Goal: Check status: Check status

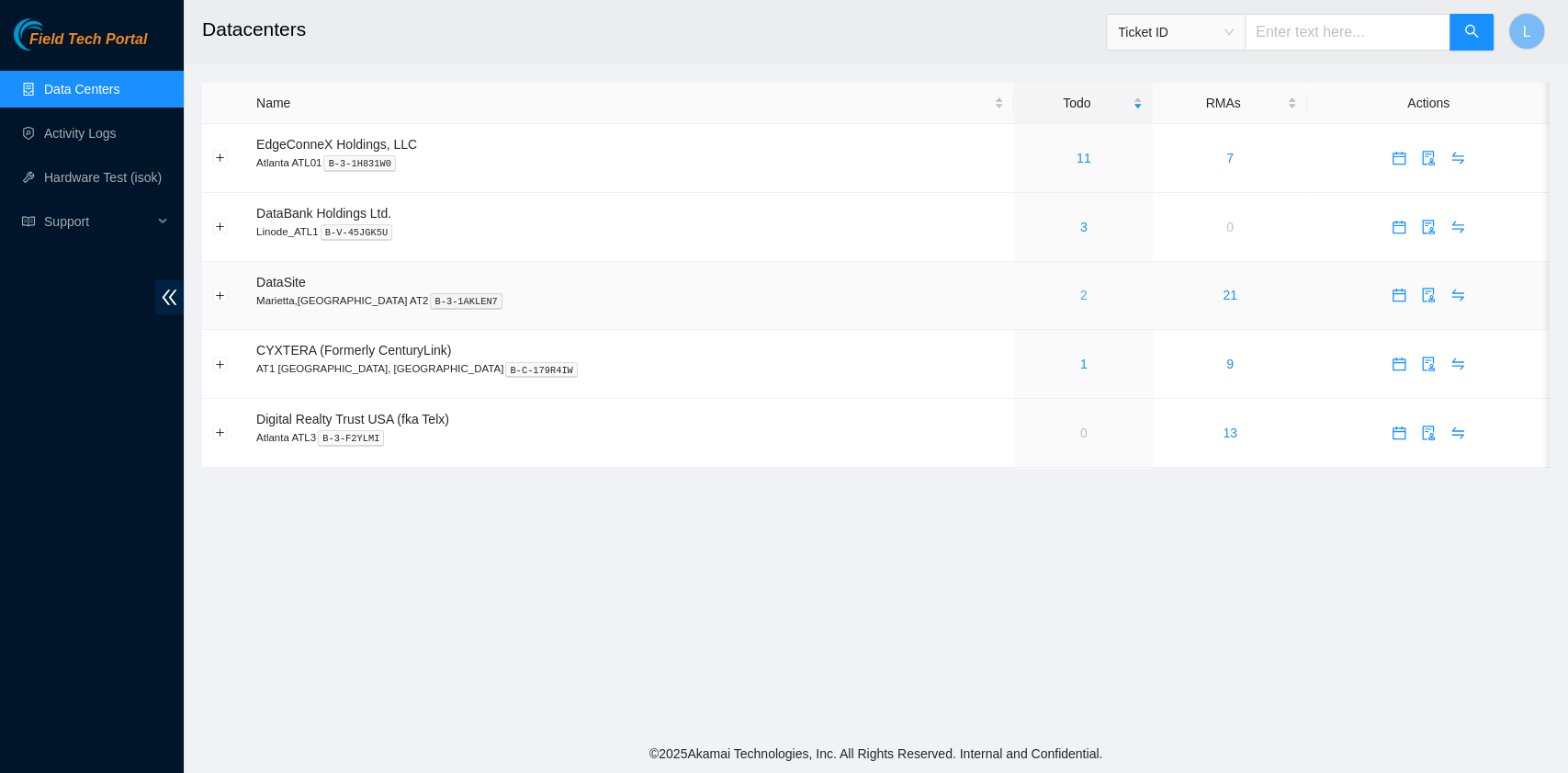
click at [1080, 298] on link "2" at bounding box center [1084, 294] width 8 height 14
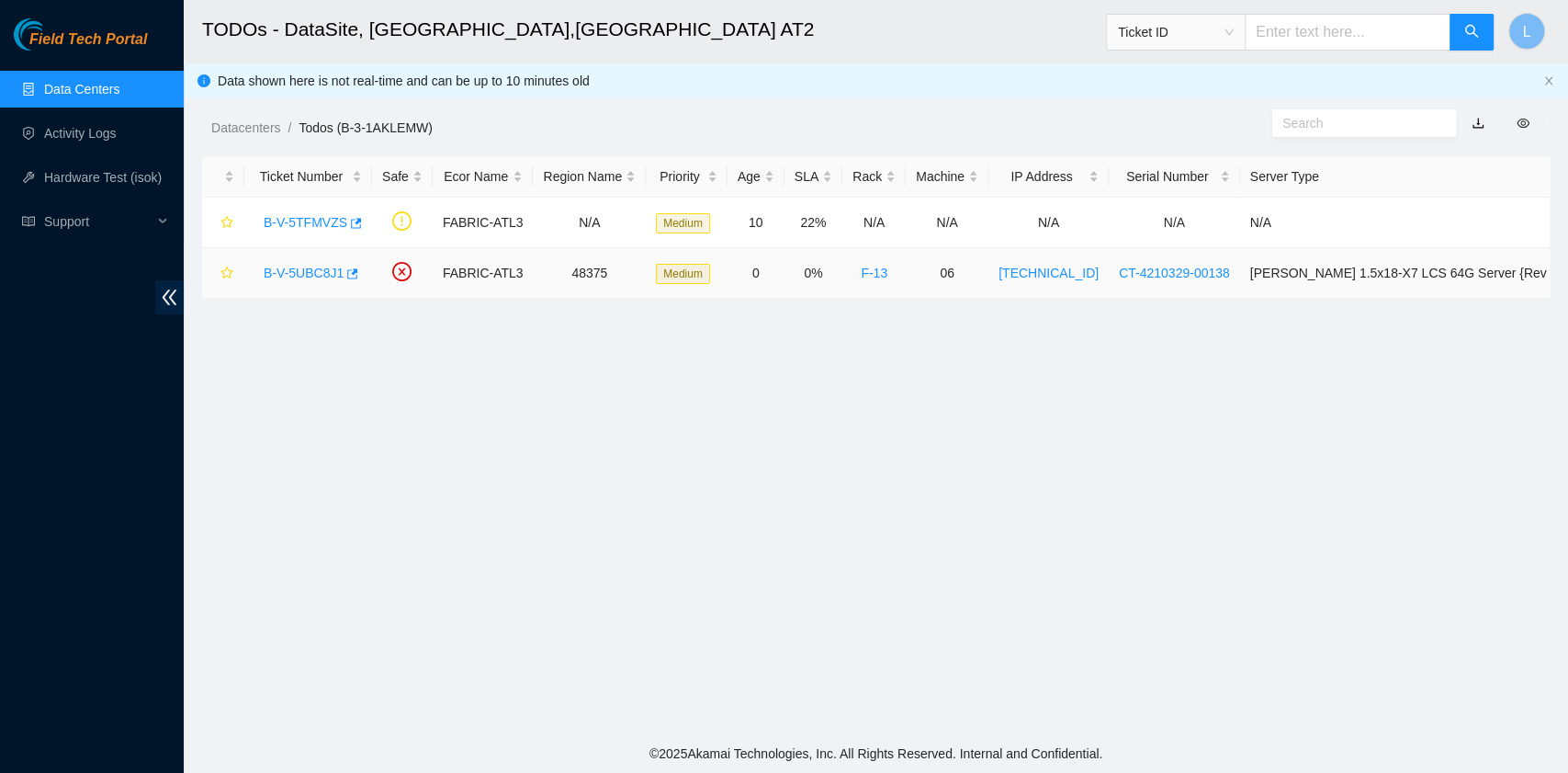
click at [290, 272] on link "B-V-5UBC8J1" at bounding box center [304, 273] width 80 height 14
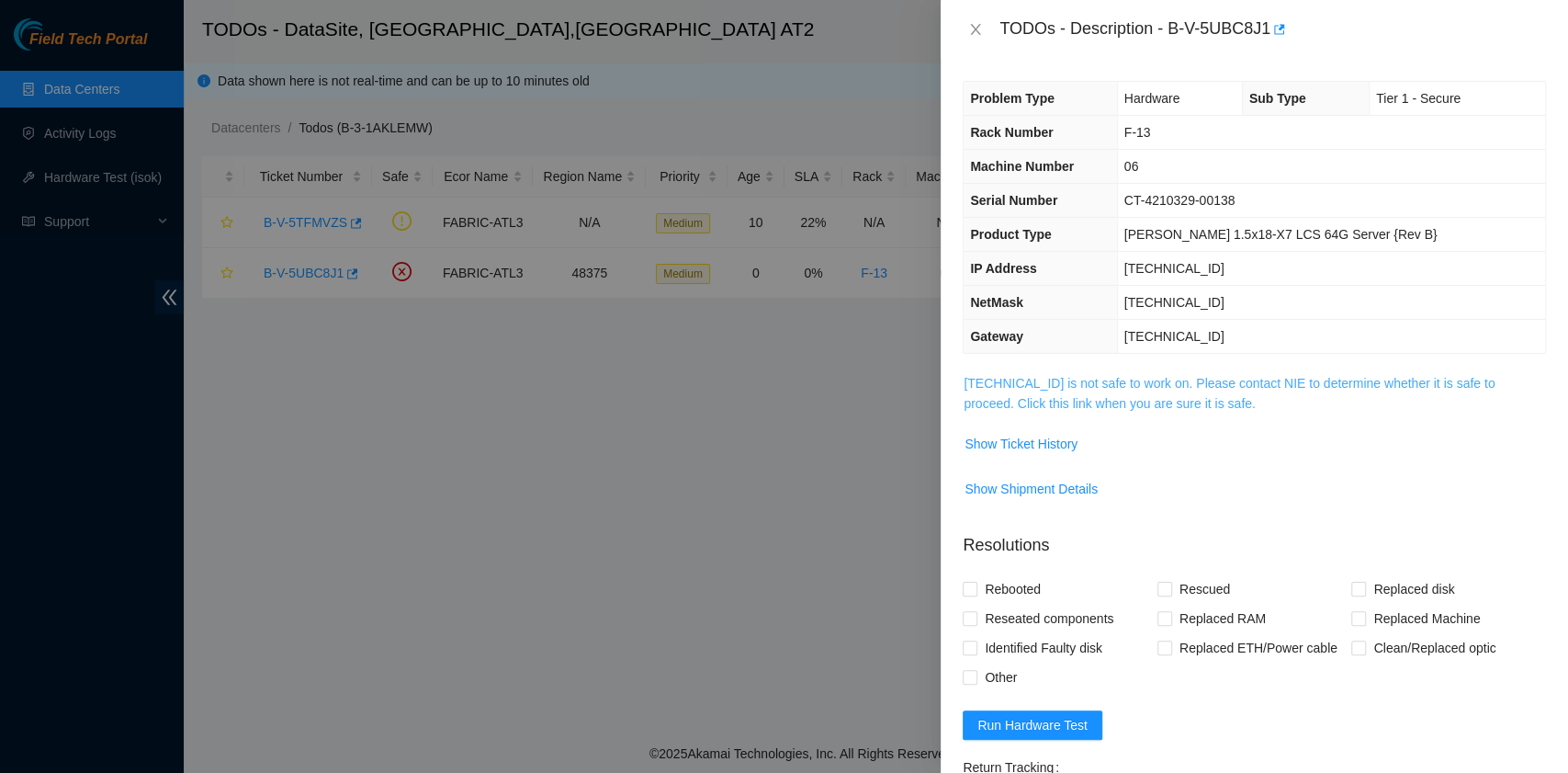
click at [1056, 397] on link "23.63.85.100 is not safe to work on. Please contact NIE to determine whether it…" at bounding box center [1228, 393] width 531 height 35
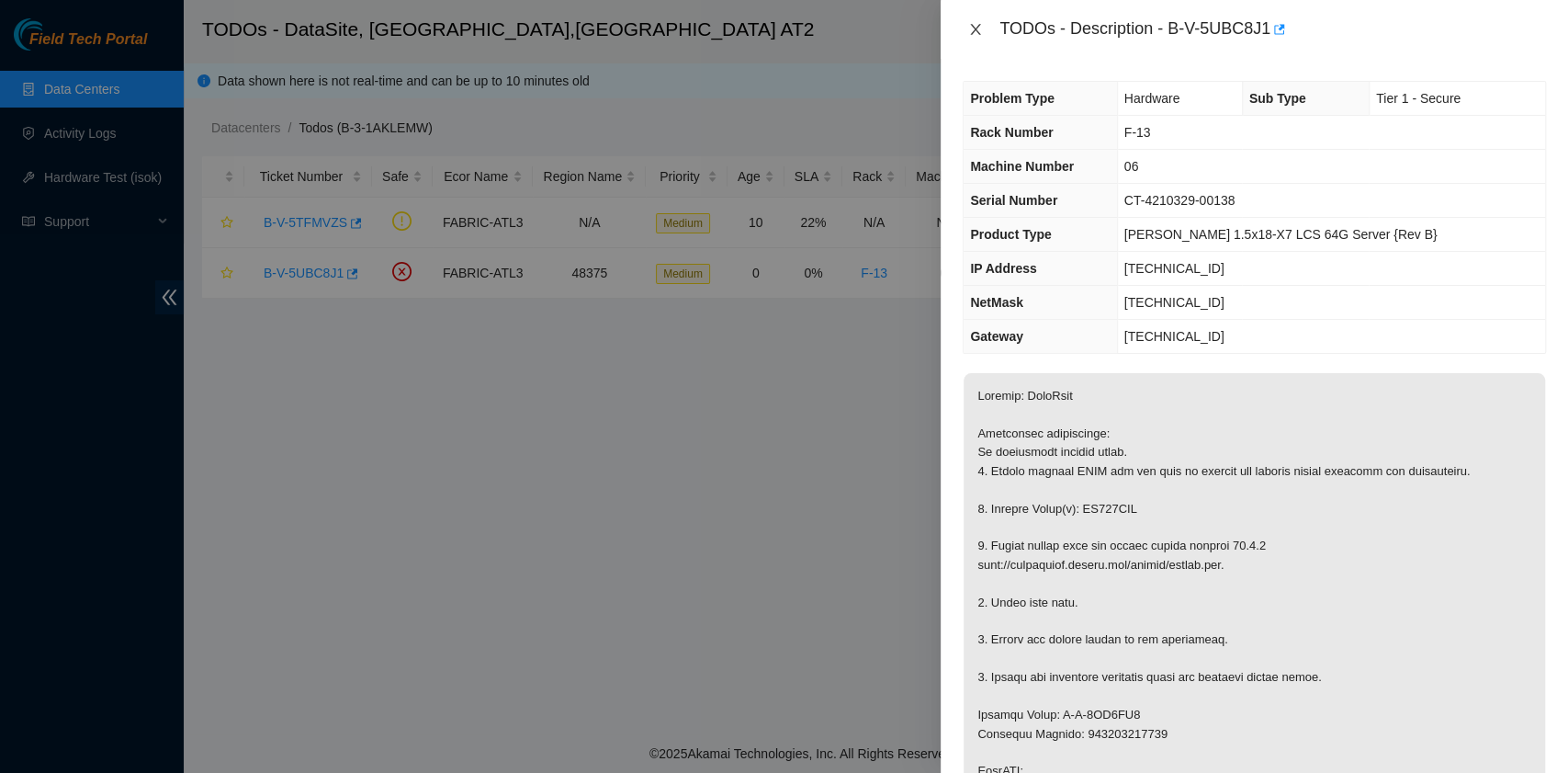
click at [981, 28] on icon "close" at bounding box center [975, 28] width 14 height 14
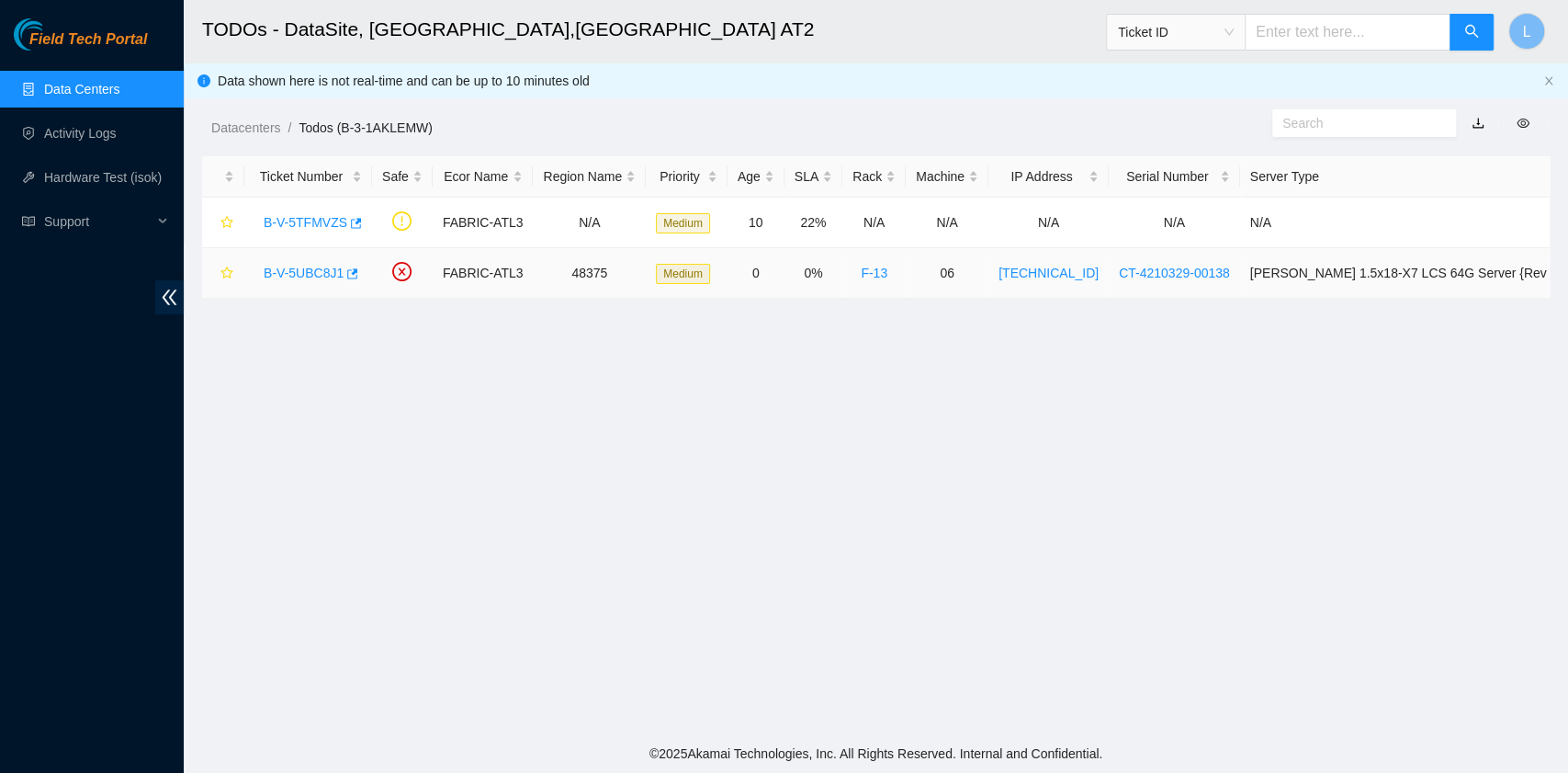
click at [298, 266] on link "B-V-5UBC8J1" at bounding box center [304, 273] width 80 height 14
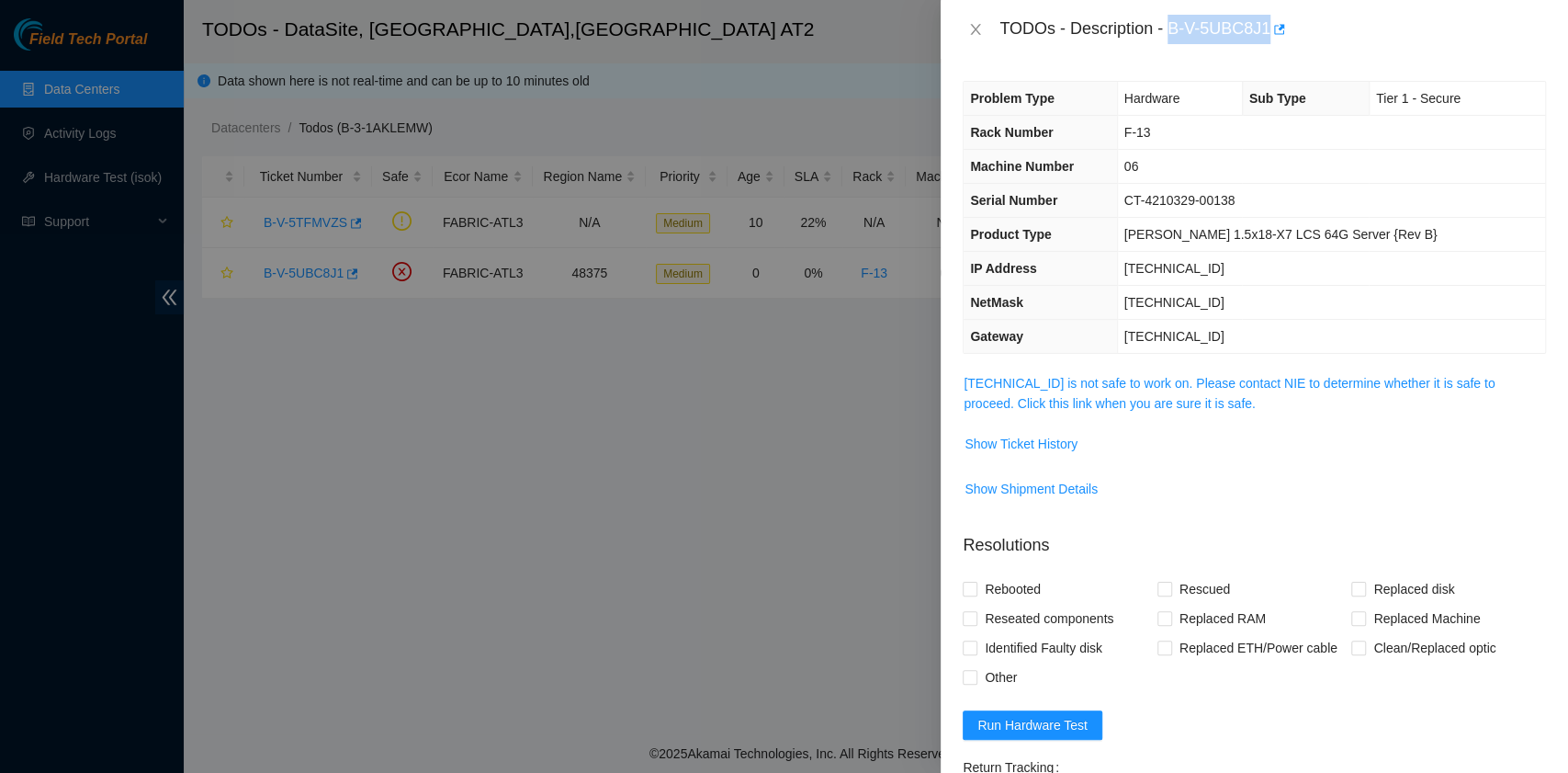
drag, startPoint x: 1171, startPoint y: 33, endPoint x: 1270, endPoint y: 47, distance: 100.0
click at [1270, 47] on div "TODOs - Description - B-V-5UBC8J1" at bounding box center [1254, 29] width 627 height 59
copy div "B-V-5UBC8J1"
click at [978, 33] on icon "close" at bounding box center [976, 29] width 10 height 11
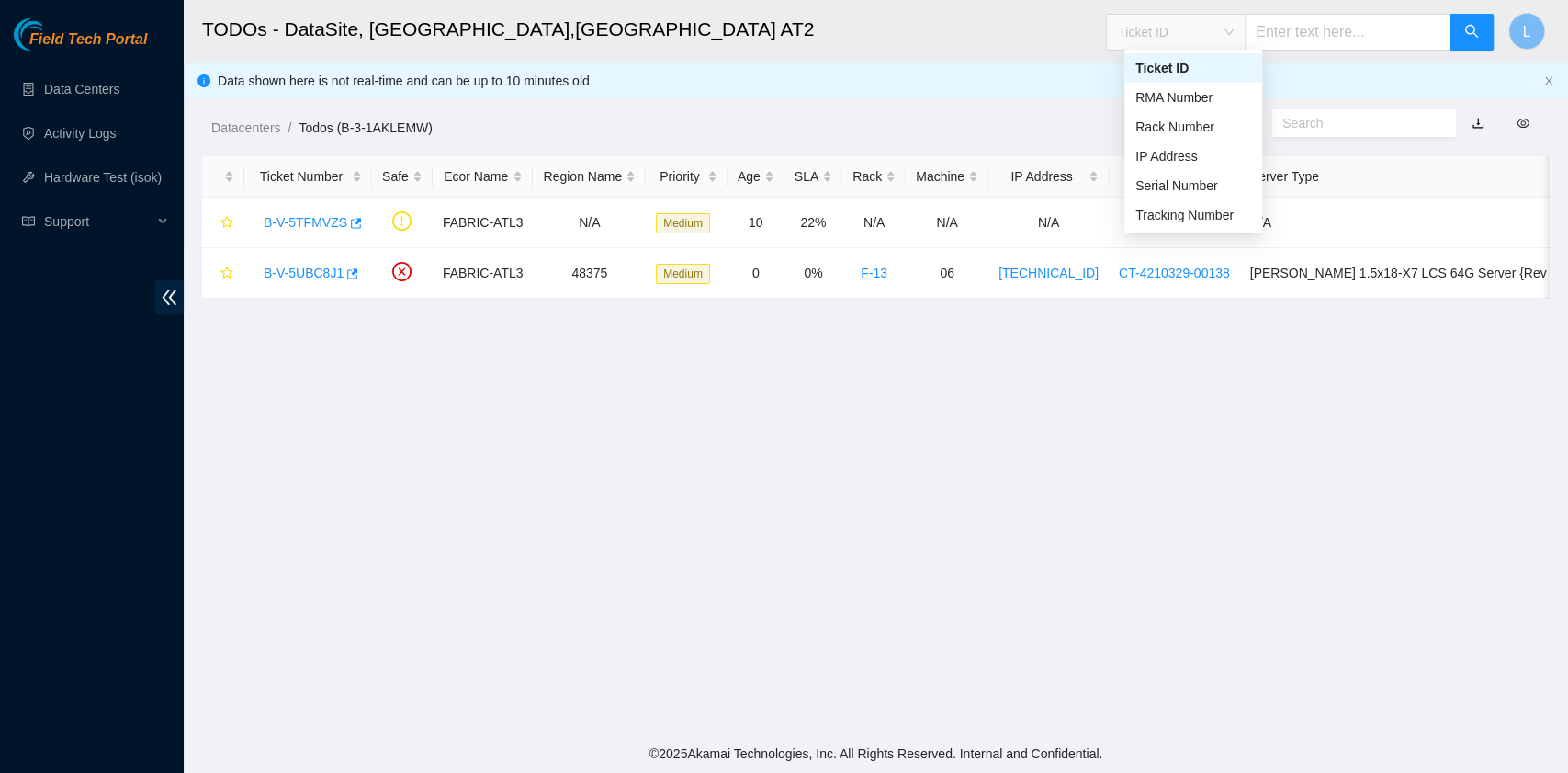
click at [1234, 33] on span "Ticket ID" at bounding box center [1176, 31] width 116 height 28
click at [1178, 215] on div "Tracking Number" at bounding box center [1193, 215] width 116 height 20
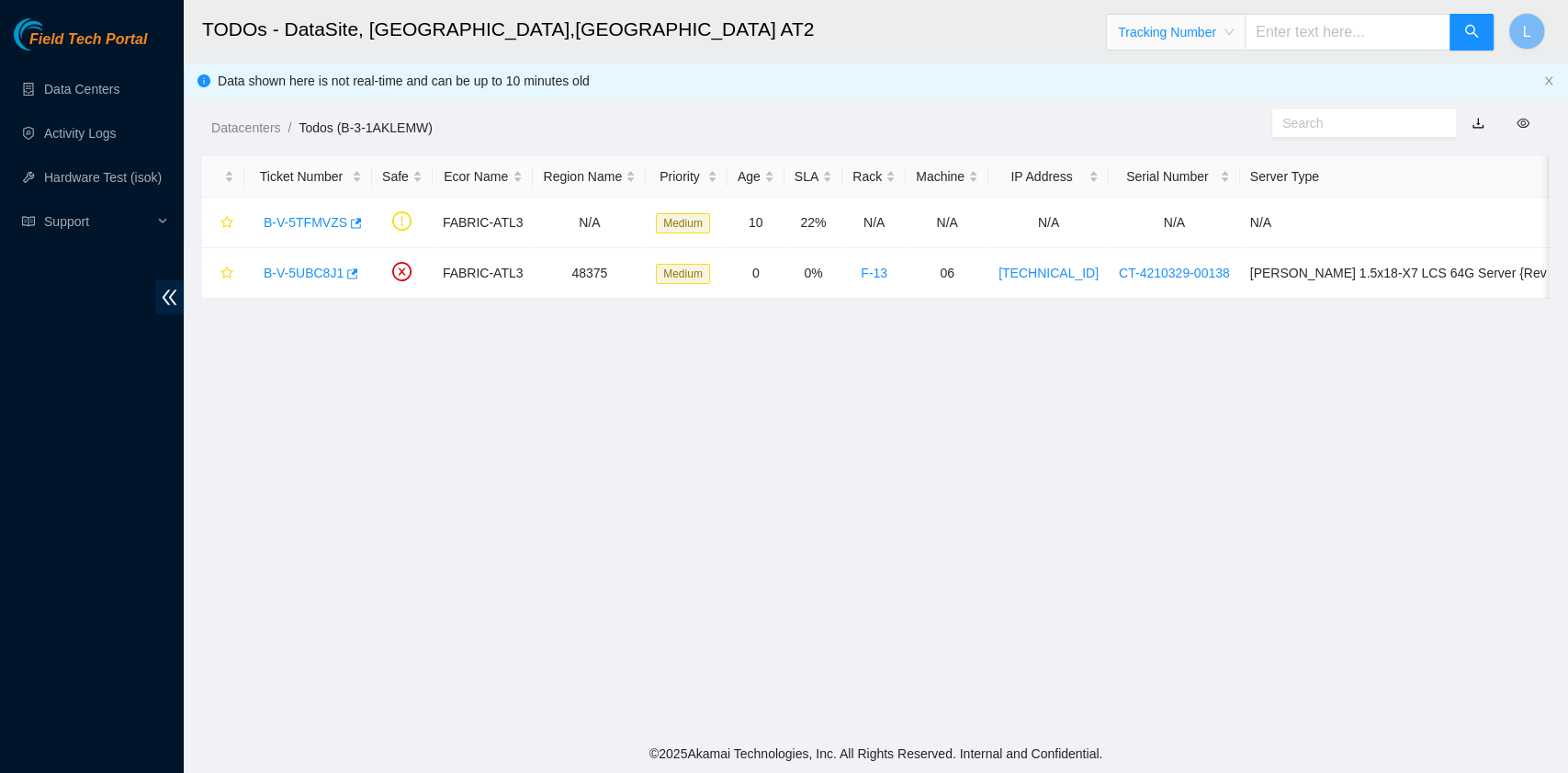
click at [1302, 35] on input "text" at bounding box center [1348, 32] width 206 height 37
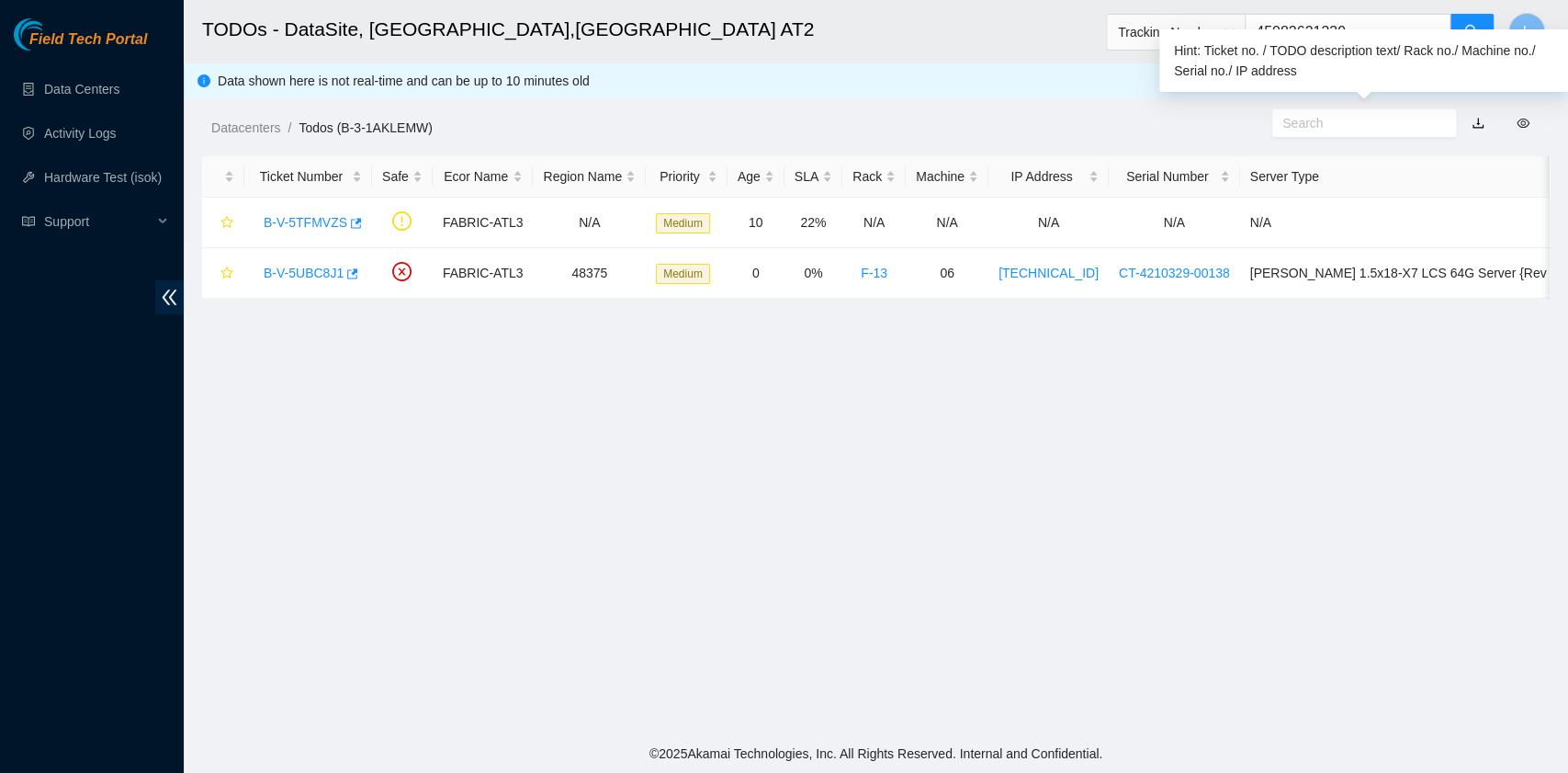
type input "450826213390"
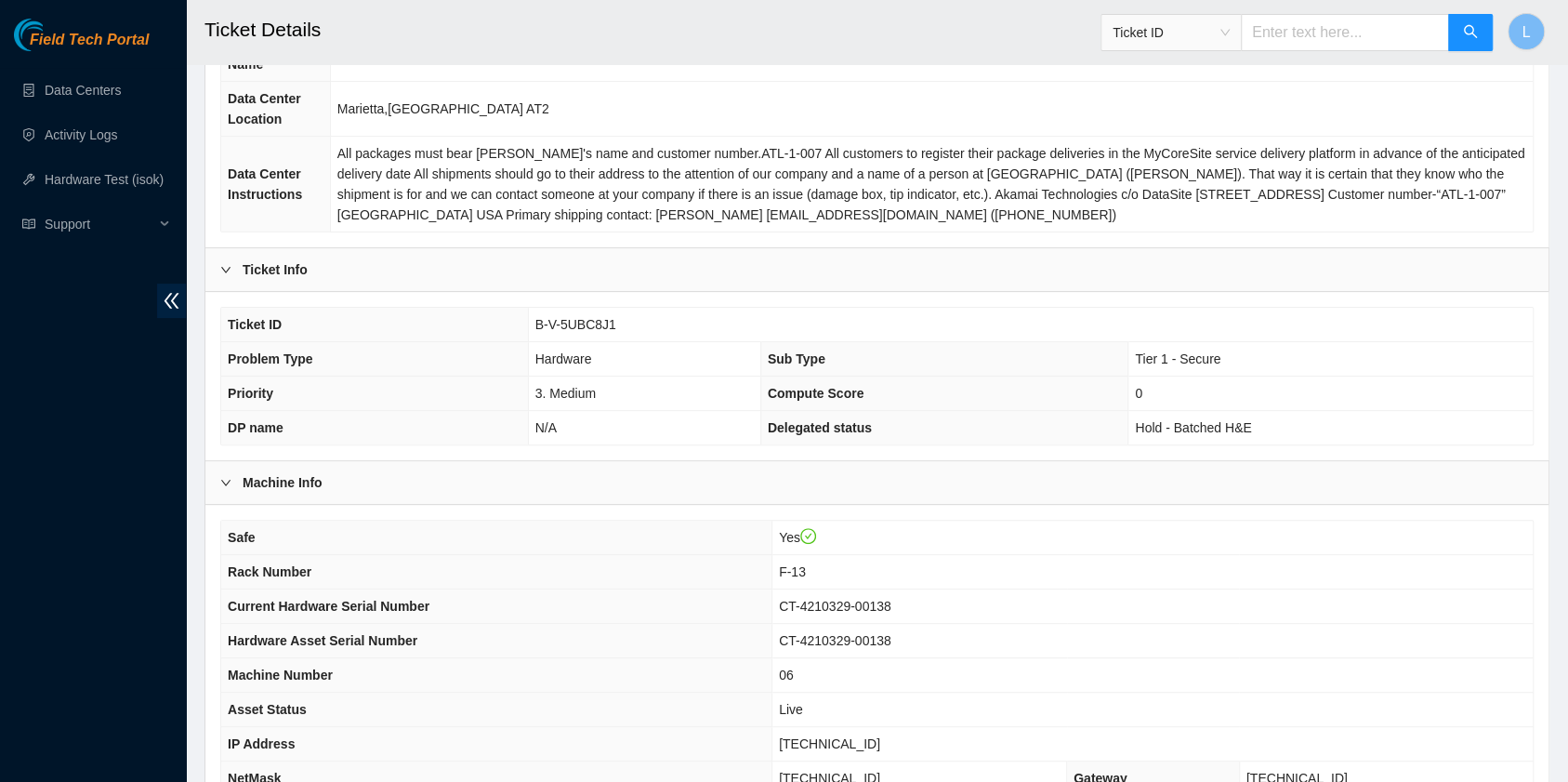
scroll to position [247, 0]
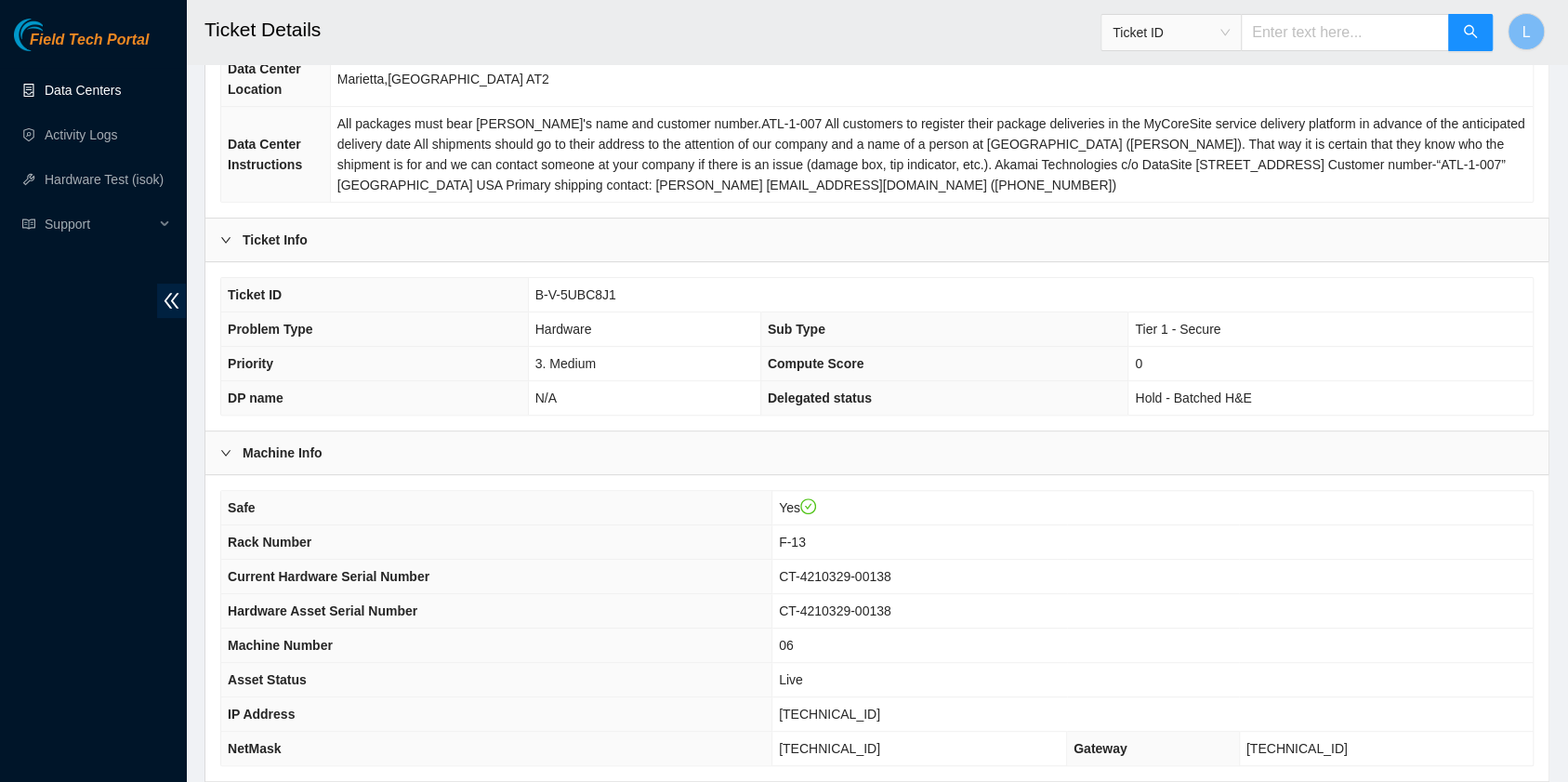
click at [93, 86] on link "Data Centers" at bounding box center [82, 89] width 76 height 14
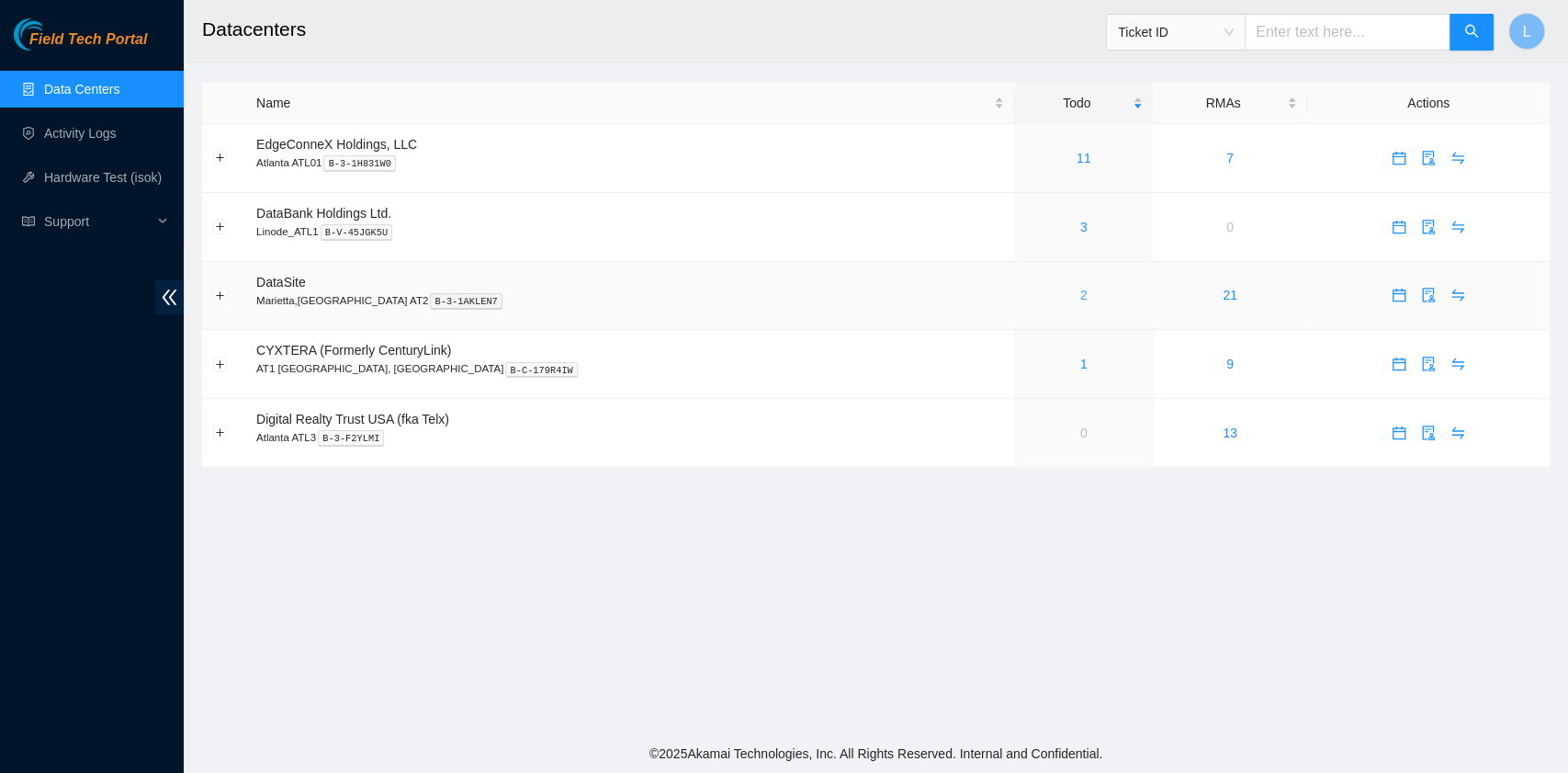
click at [1080, 300] on link "2" at bounding box center [1084, 294] width 8 height 14
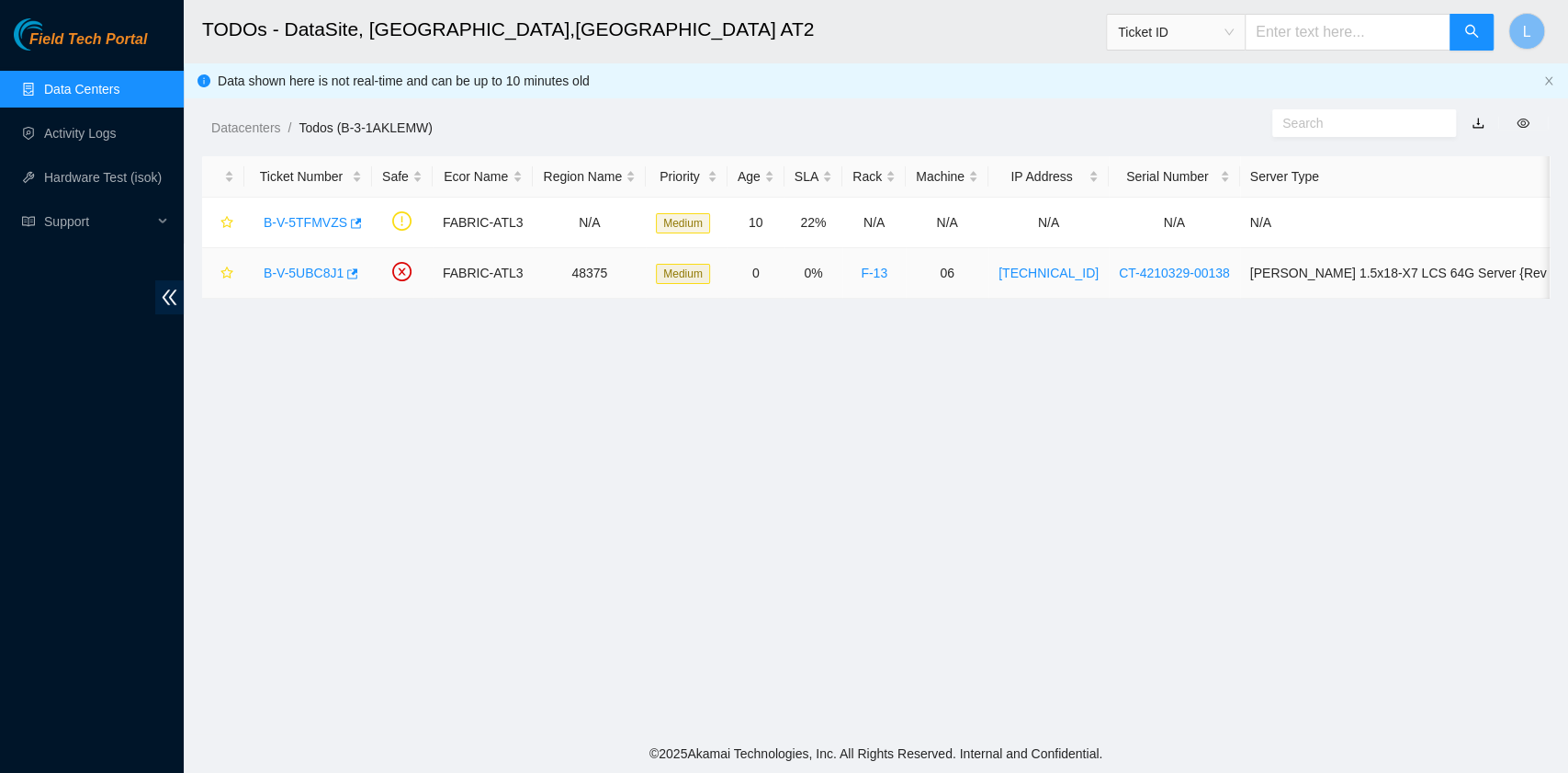
click at [294, 274] on link "B-V-5UBC8J1" at bounding box center [304, 273] width 80 height 14
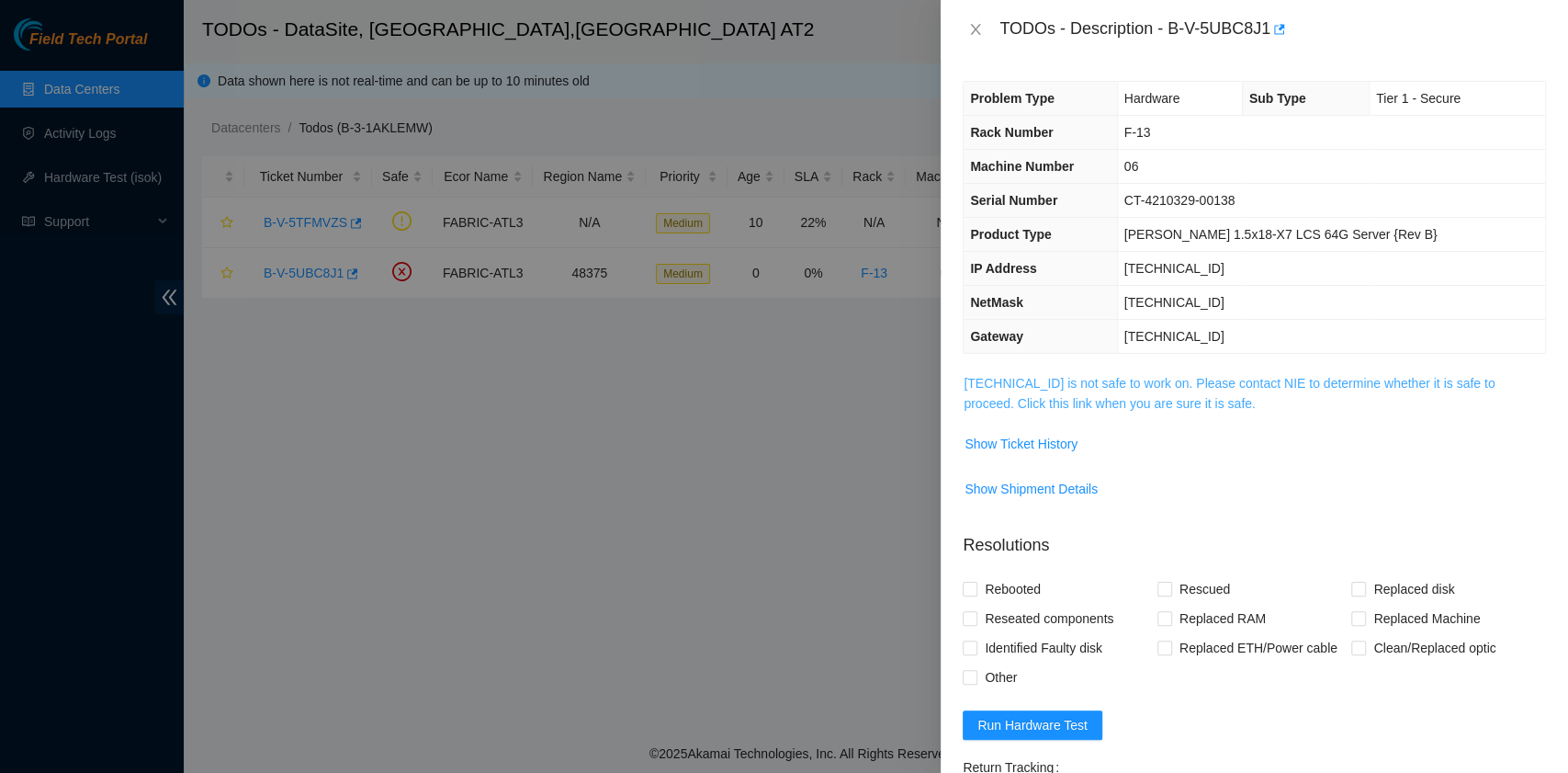
click at [1109, 400] on link "23.63.85.100 is not safe to work on. Please contact NIE to determine whether it…" at bounding box center [1228, 393] width 531 height 35
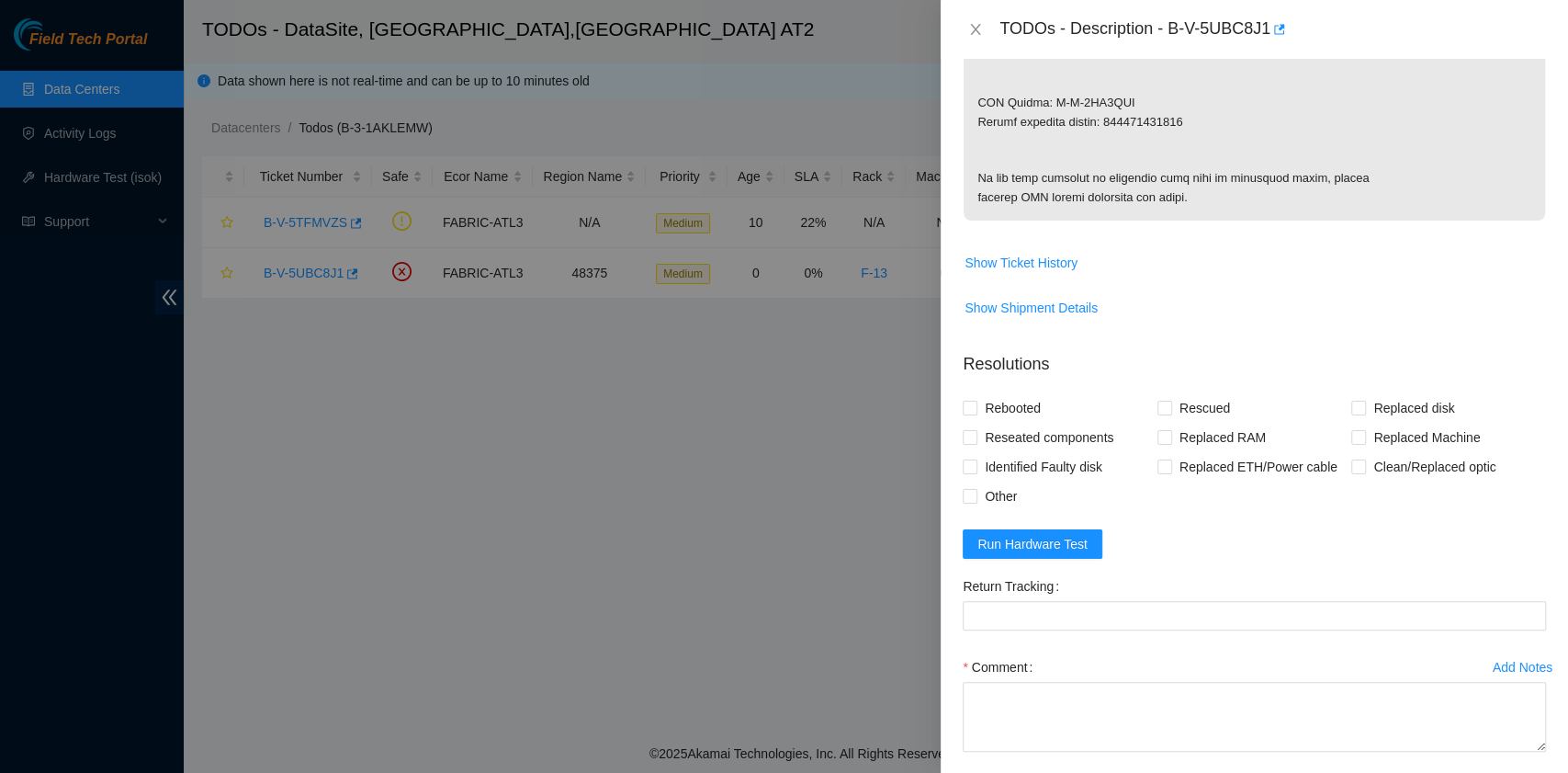
scroll to position [1103, 0]
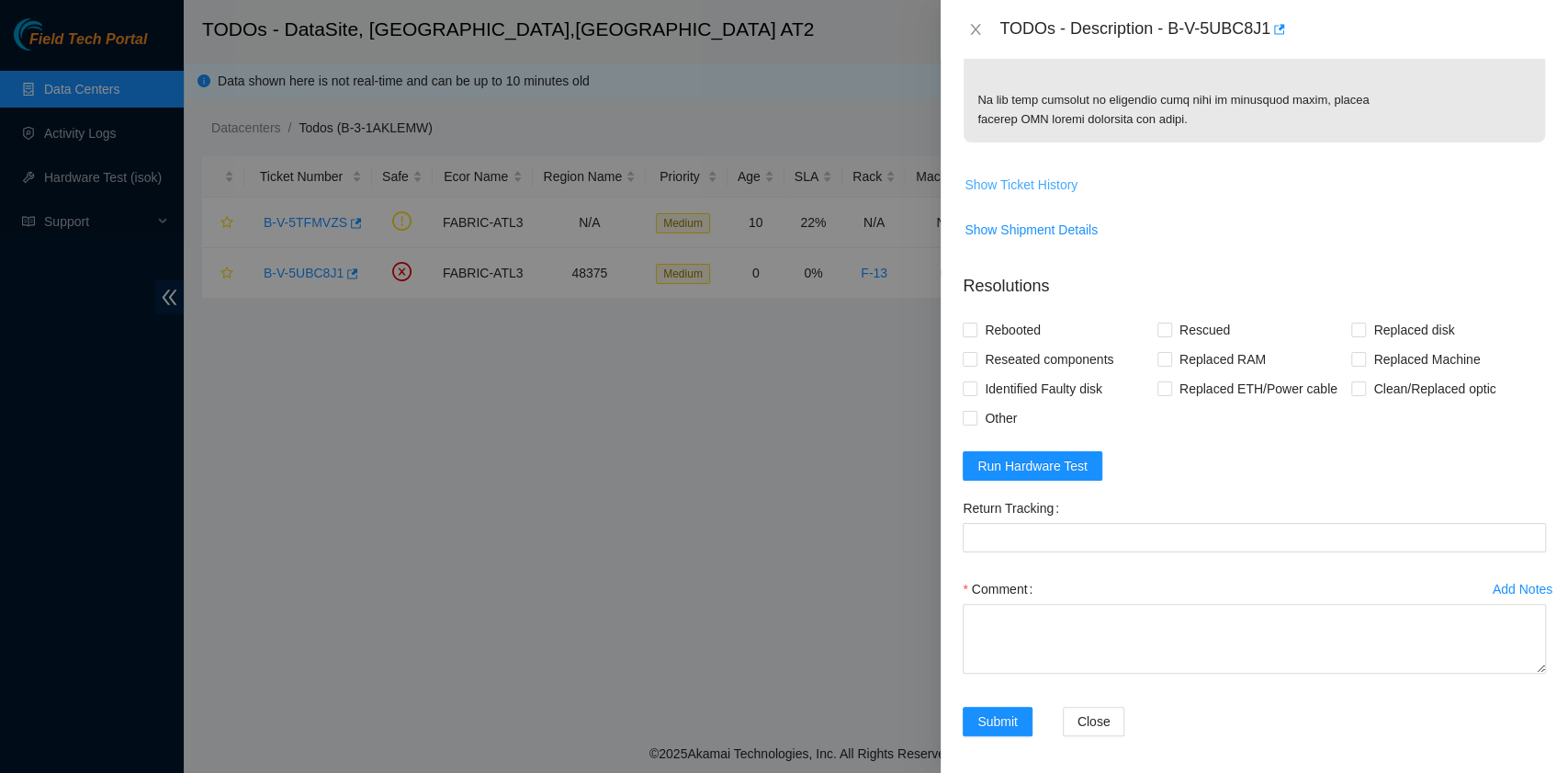
click at [1053, 195] on span "Show Ticket History" at bounding box center [1020, 184] width 113 height 20
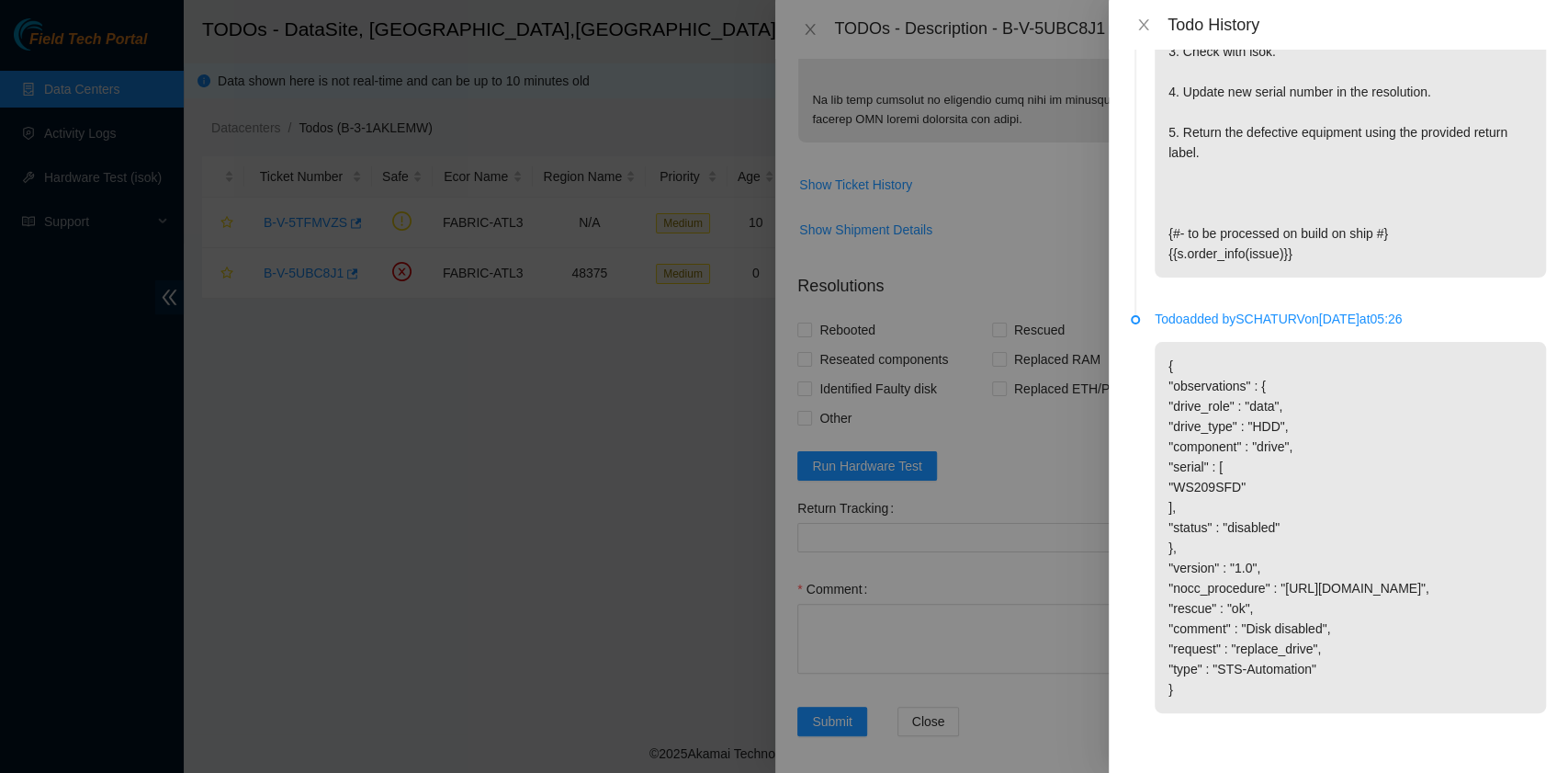
scroll to position [2175, 0]
click at [1140, 25] on icon "close" at bounding box center [1143, 24] width 14 height 14
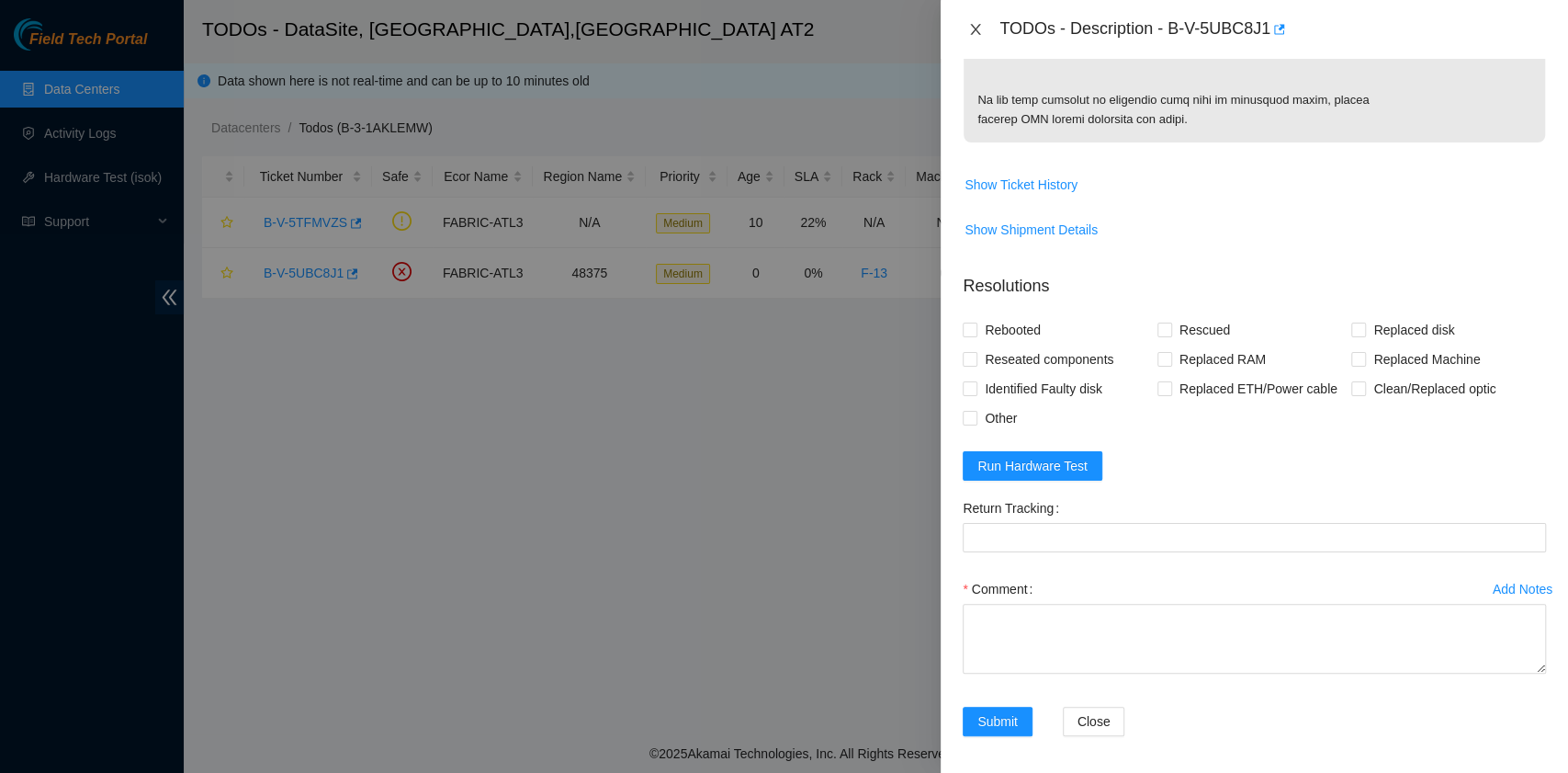
click at [980, 29] on icon "close" at bounding box center [975, 28] width 14 height 14
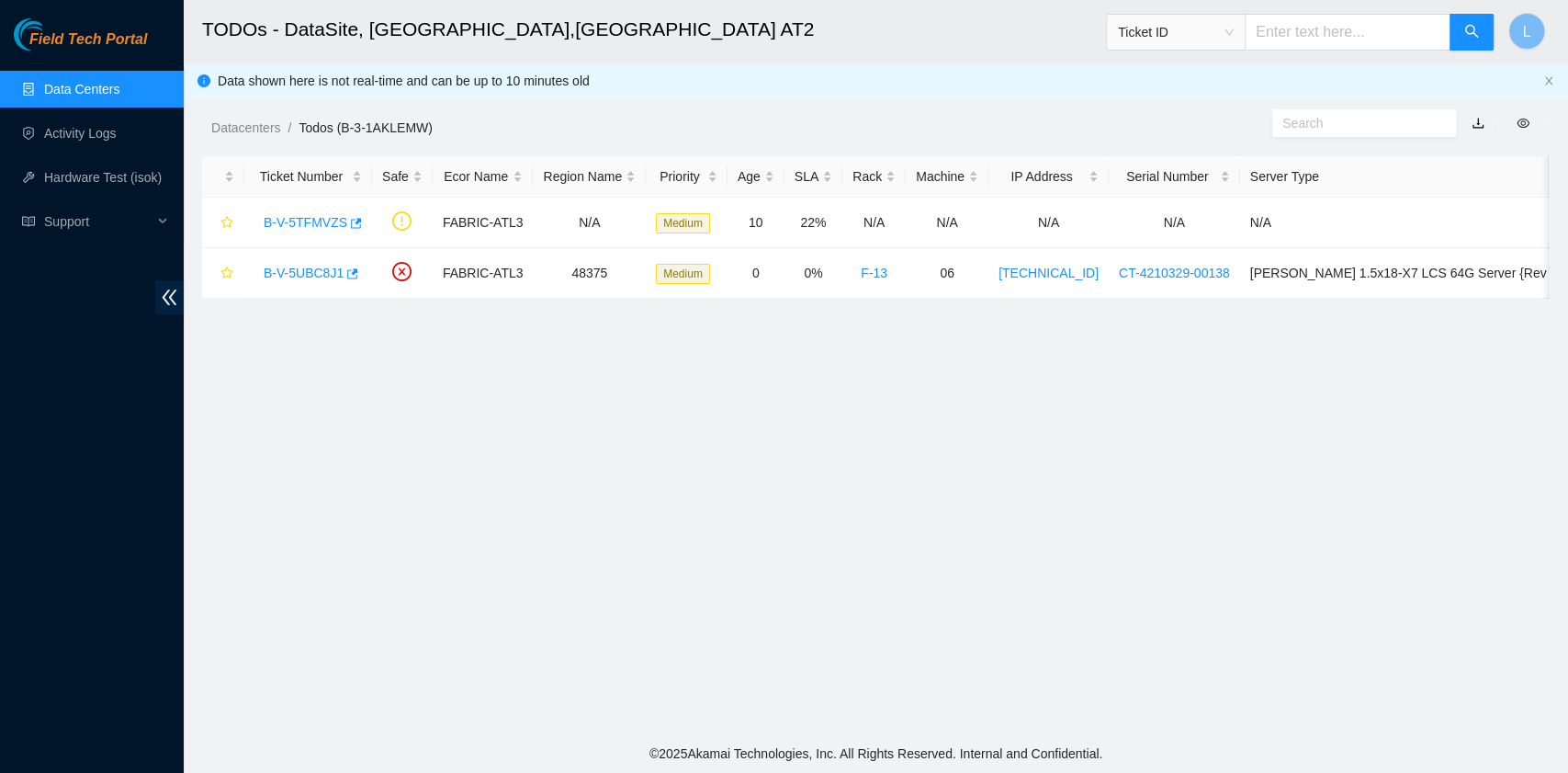
scroll to position [272, 0]
click at [304, 274] on link "B-V-5UBC8J1" at bounding box center [304, 273] width 80 height 14
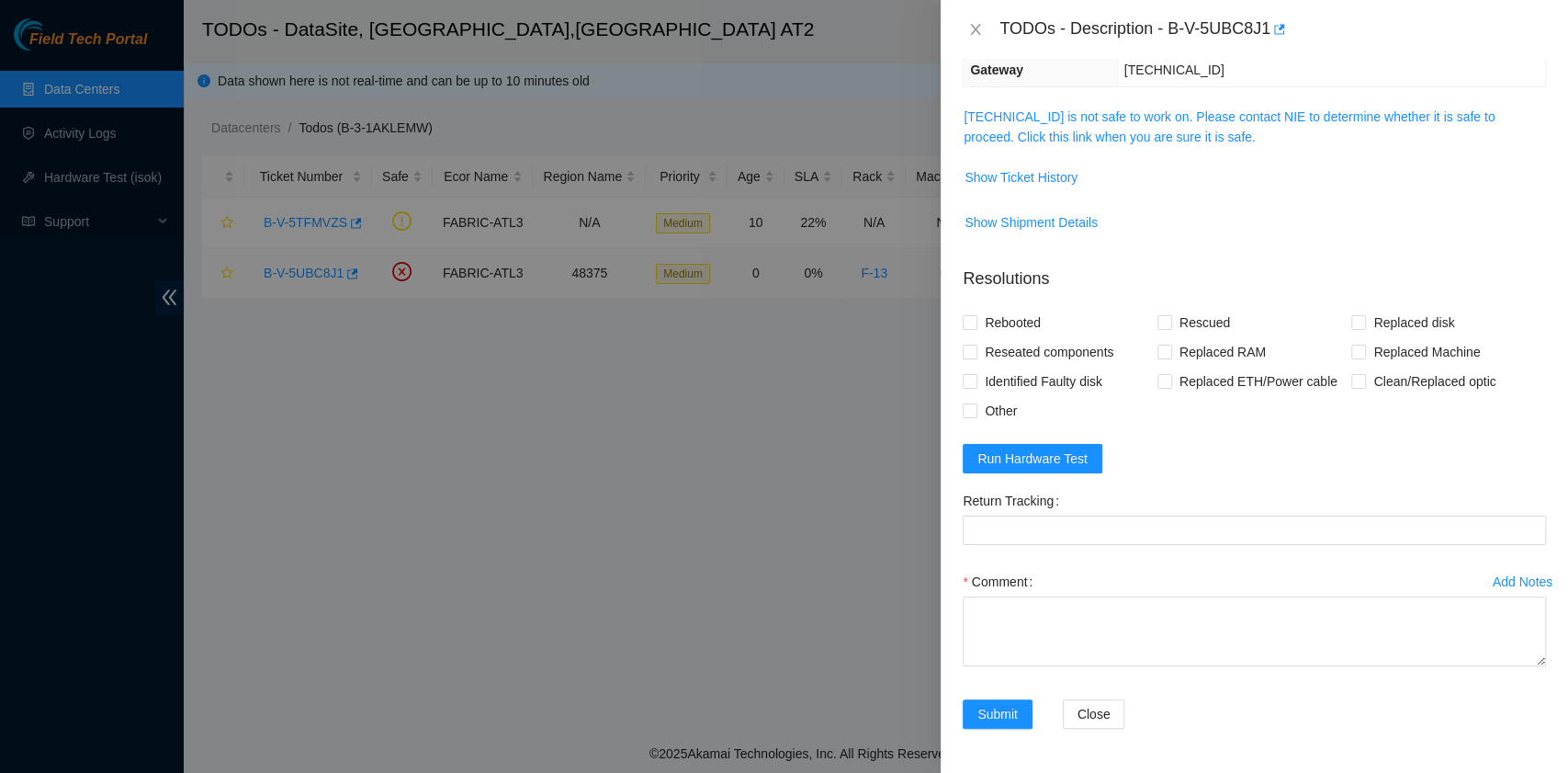
scroll to position [190, 0]
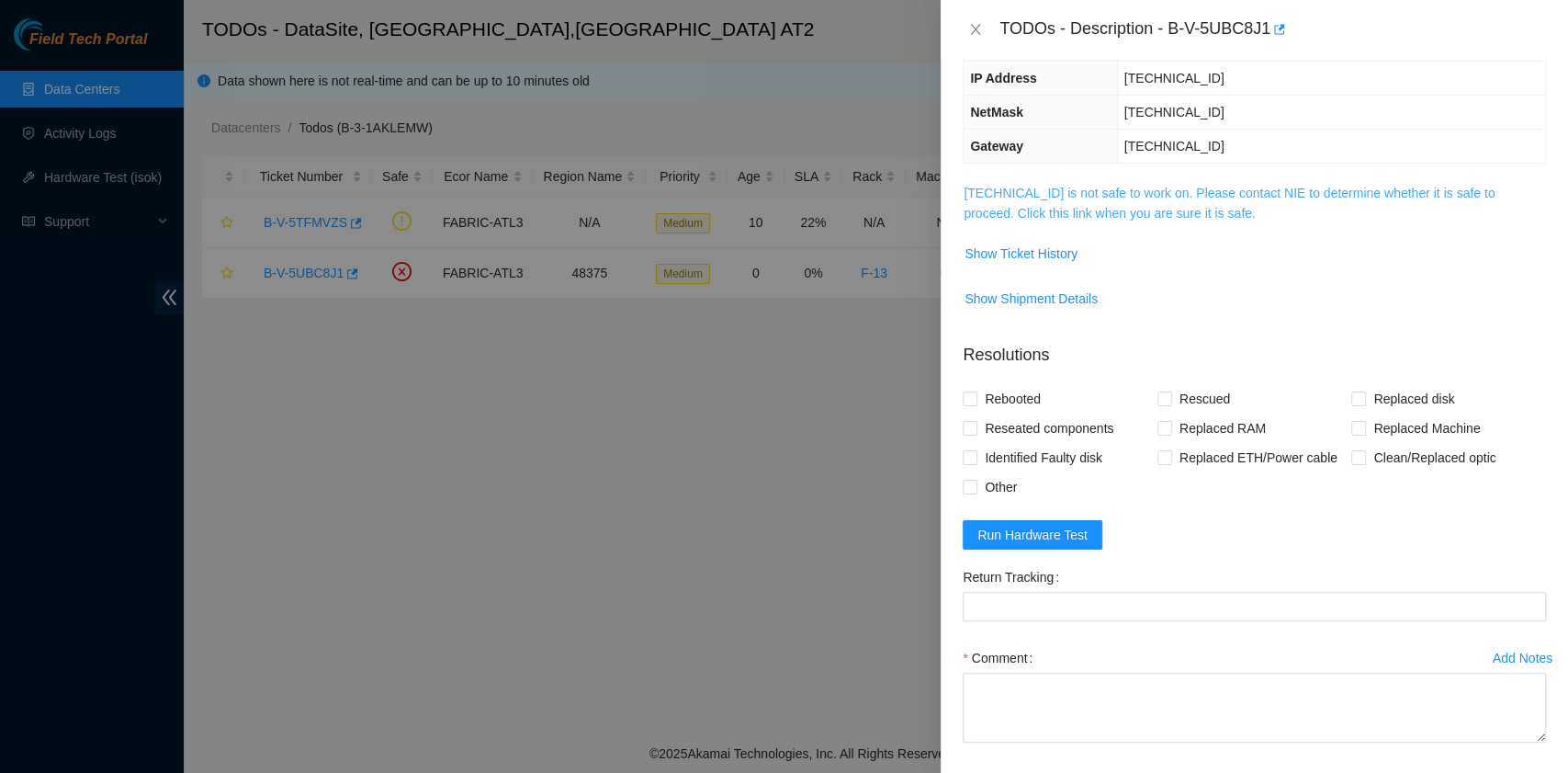
click at [1143, 217] on link "23.63.85.100 is not safe to work on. Please contact NIE to determine whether it…" at bounding box center [1228, 203] width 531 height 35
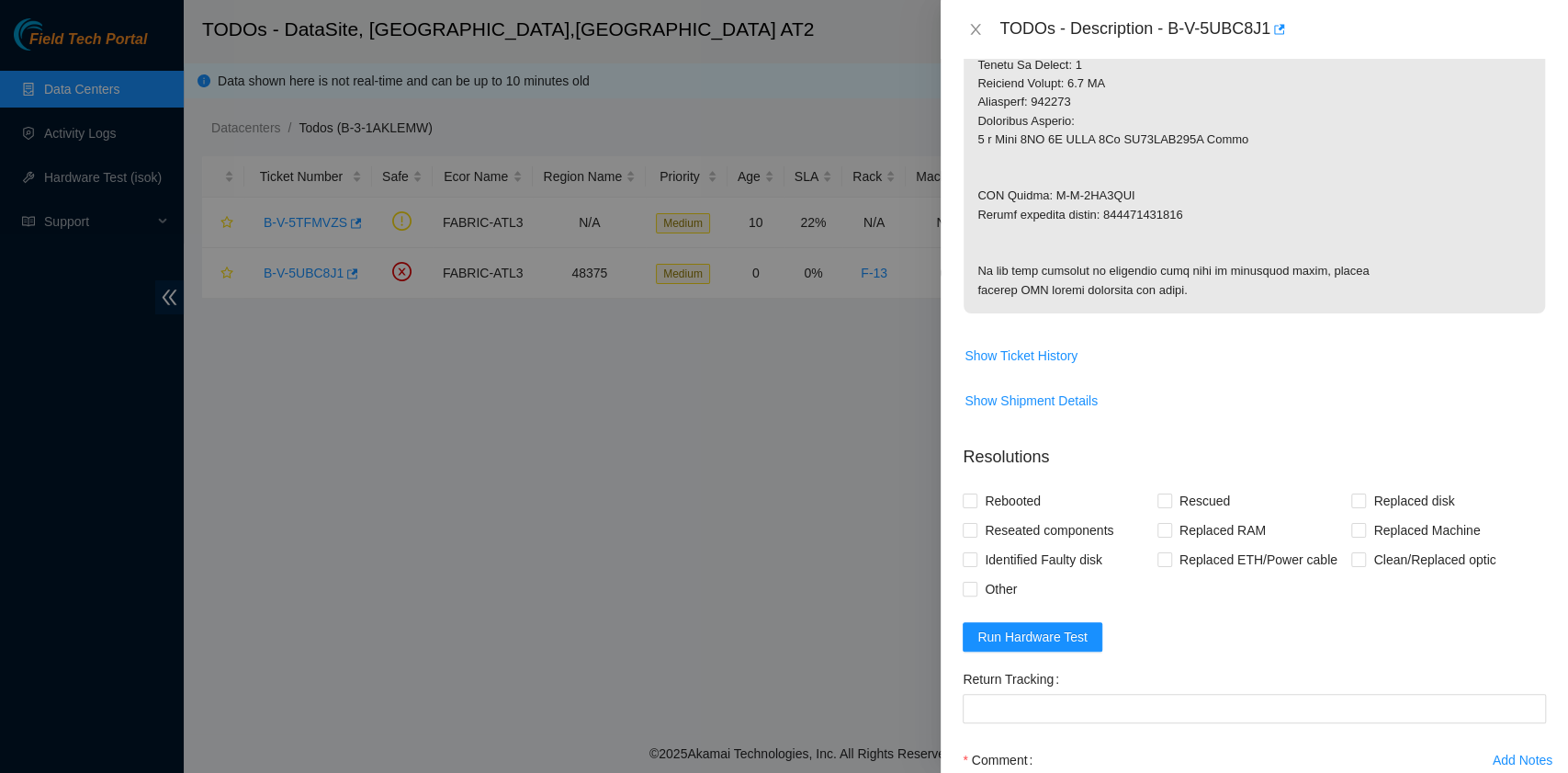
scroll to position [926, 0]
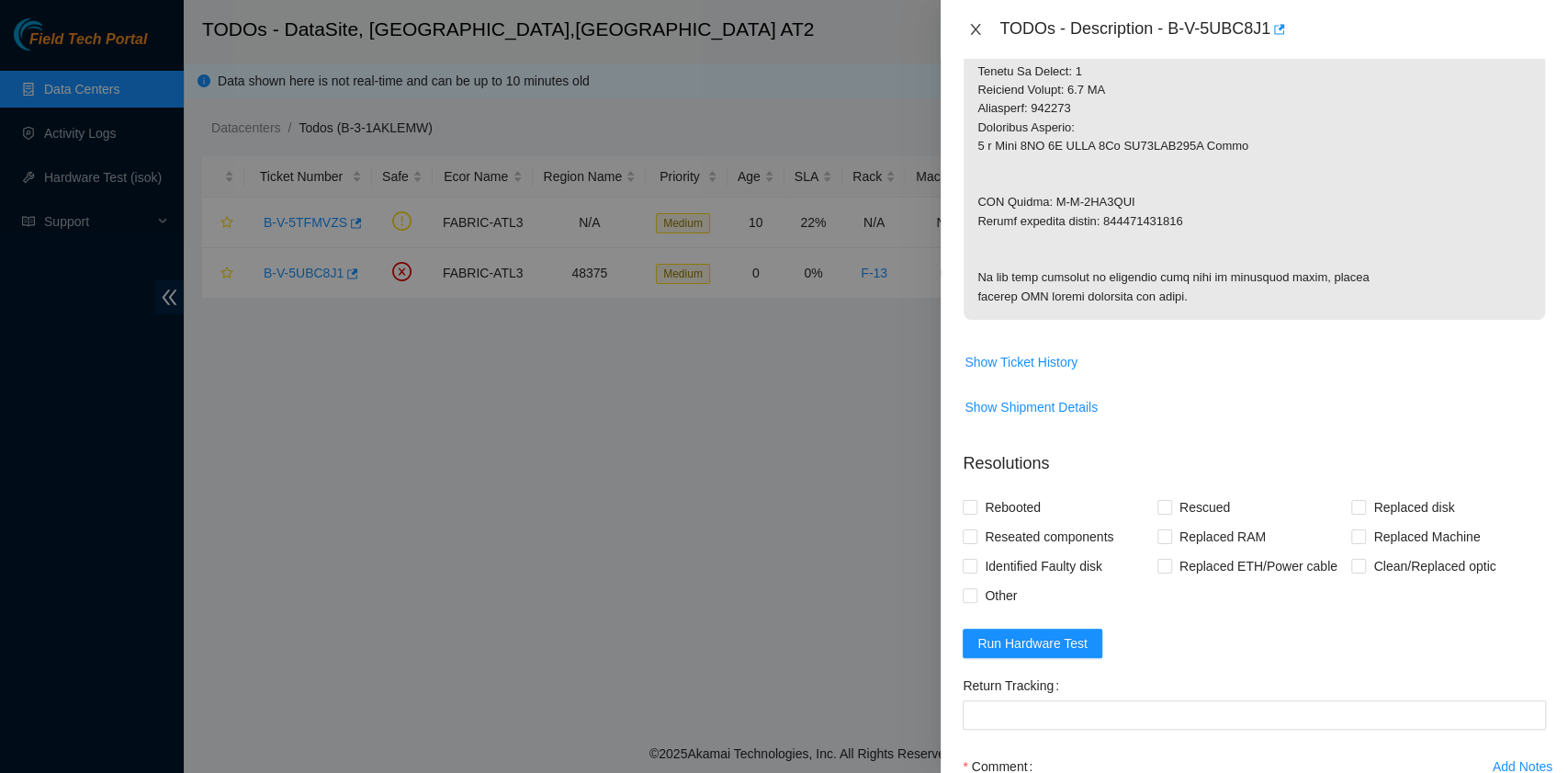
click at [976, 35] on icon "close" at bounding box center [975, 28] width 14 height 14
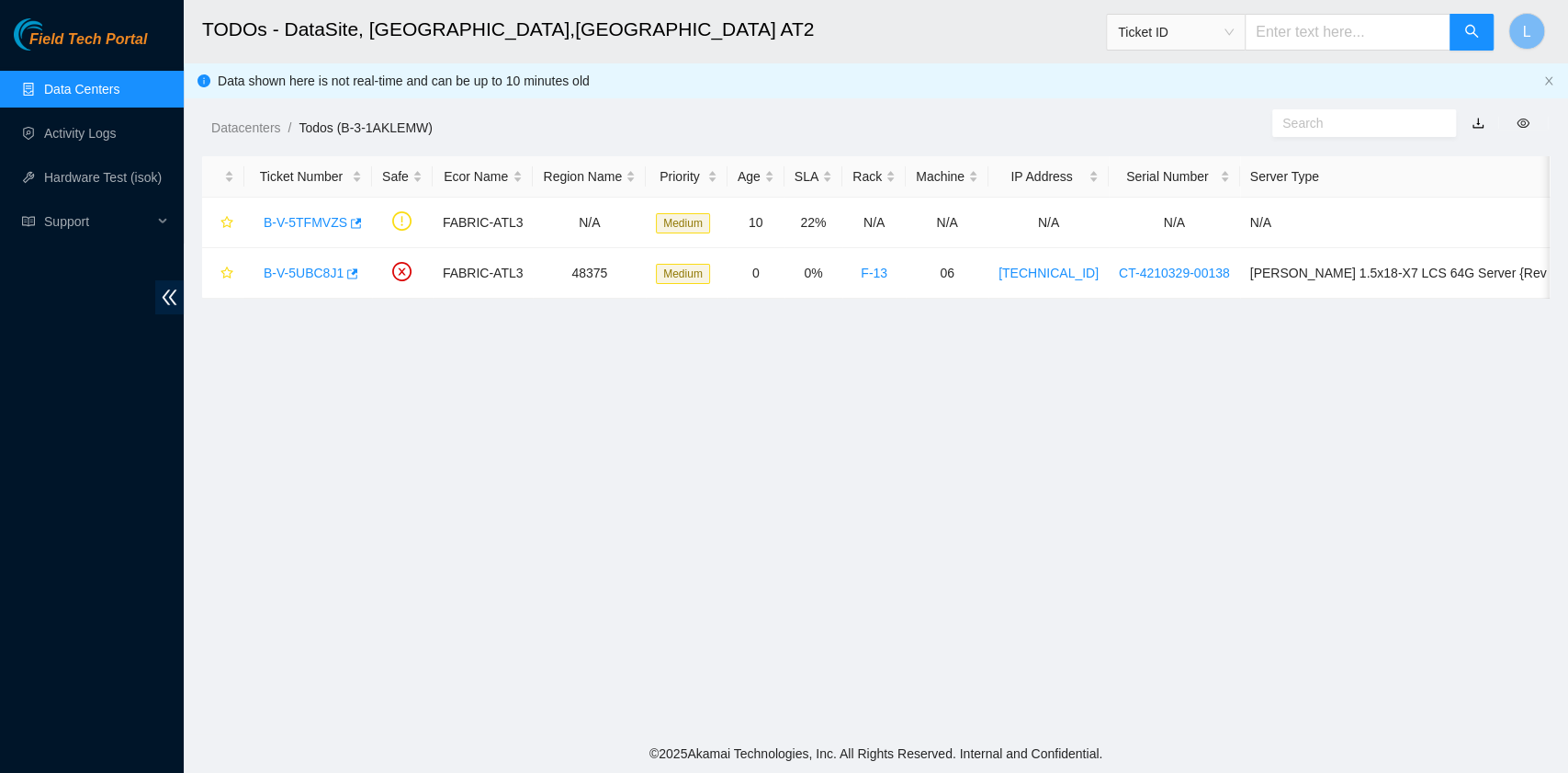
scroll to position [272, 0]
